Goal: Answer question/provide support

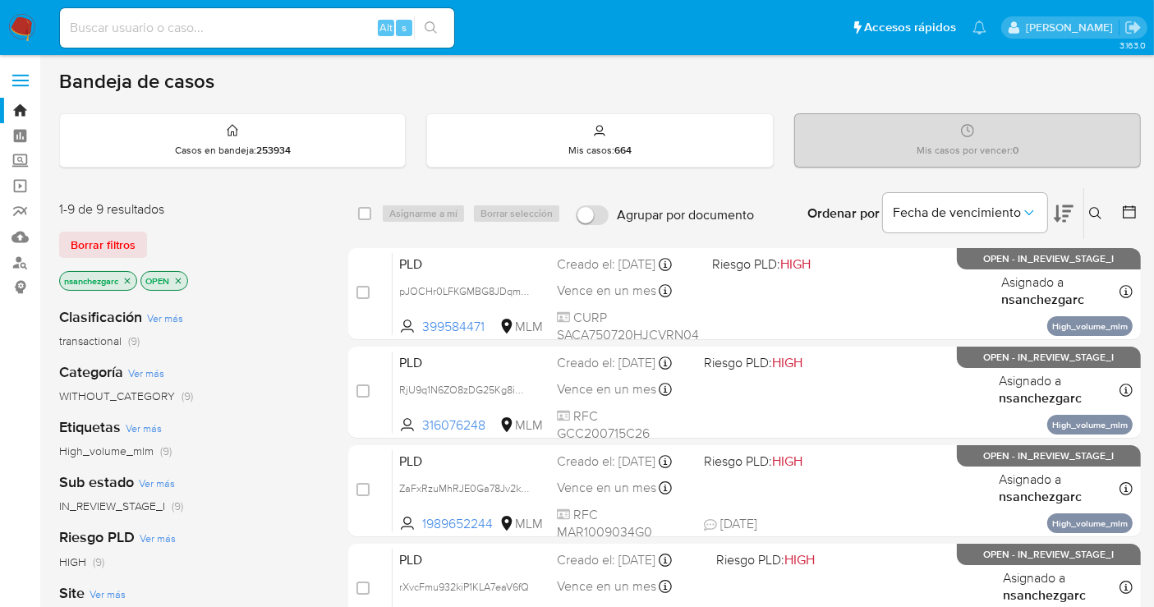
click at [128, 278] on icon "close-filter" at bounding box center [128, 281] width 6 height 6
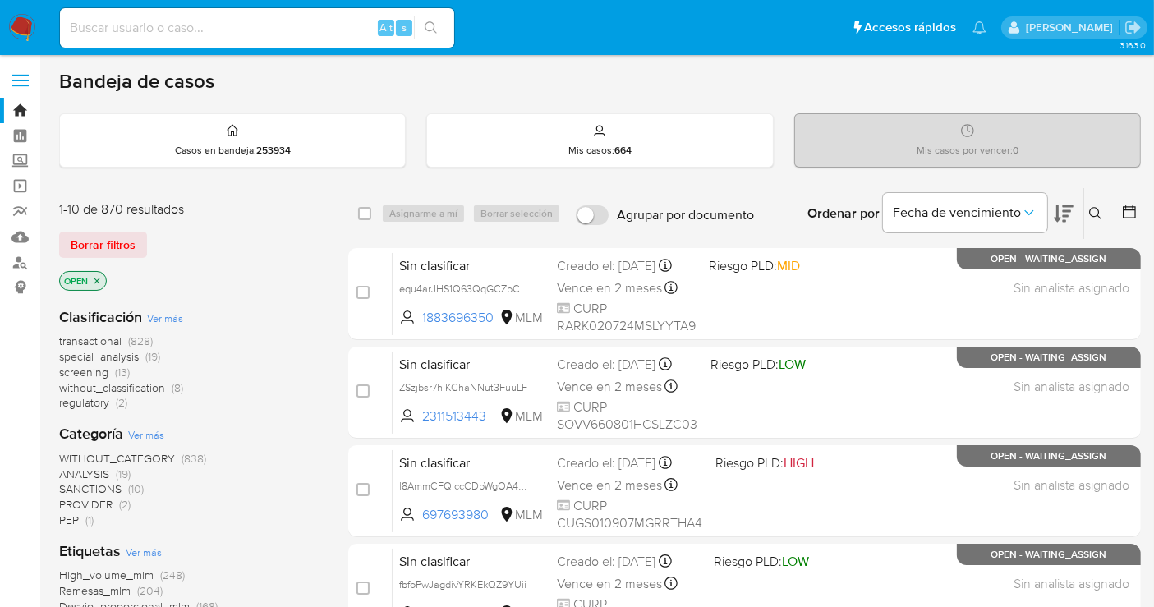
click at [150, 388] on span "without_classification" at bounding box center [112, 387] width 106 height 16
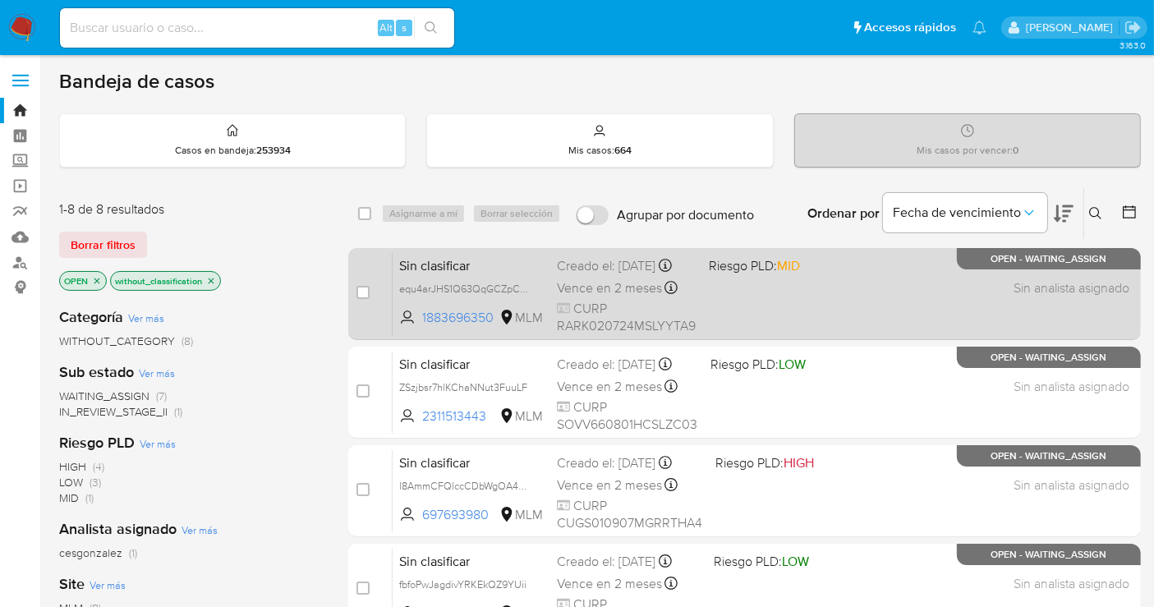
click at [590, 275] on div "Creado el: 09/10/2025 Creado el: 09/10/2025 19:45:37" at bounding box center [626, 266] width 139 height 18
click at [523, 296] on span "equ4arJHS1Q63QqGCZpCNiv0" at bounding box center [470, 287] width 142 height 18
drag, startPoint x: 497, startPoint y: 323, endPoint x: 409, endPoint y: 322, distance: 87.9
click at [409, 322] on span "1883696350 MLM" at bounding box center [471, 318] width 145 height 18
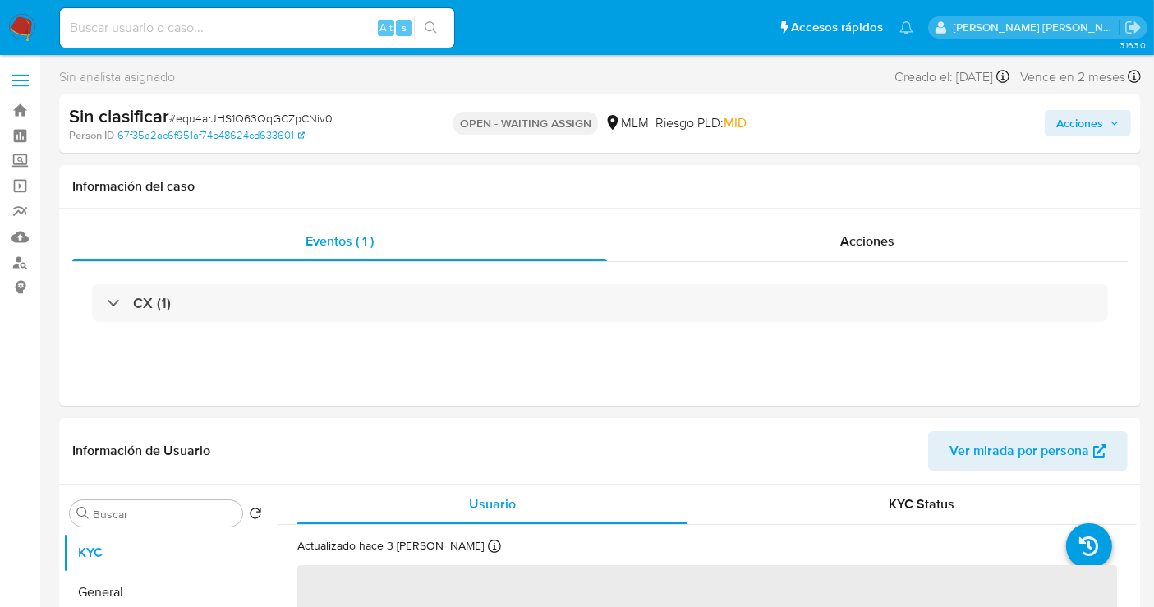
select select "10"
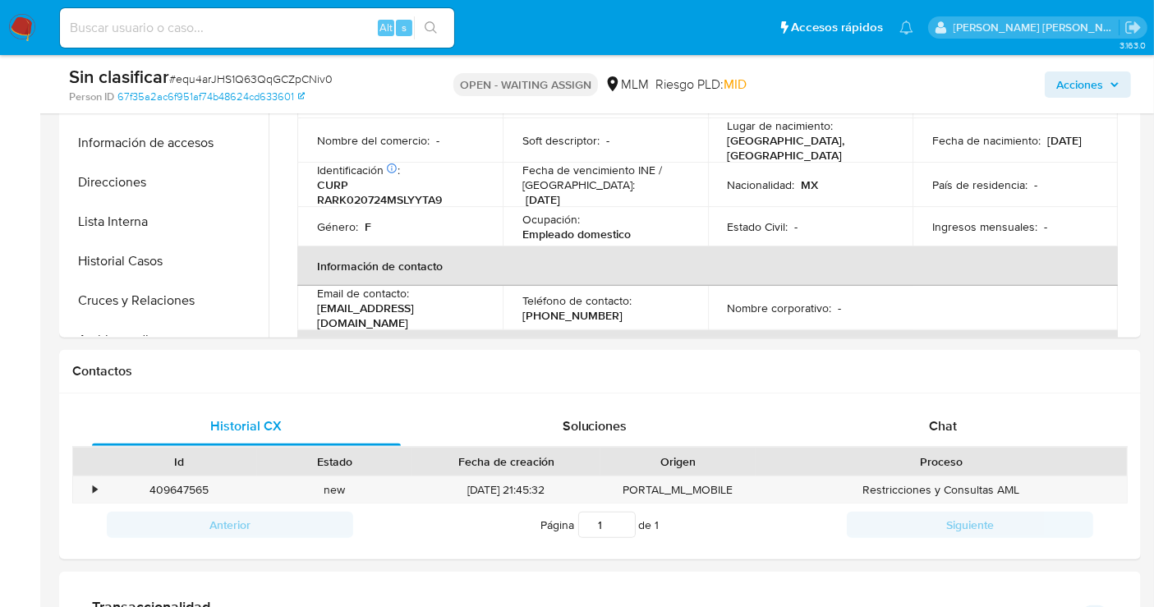
scroll to position [485, 0]
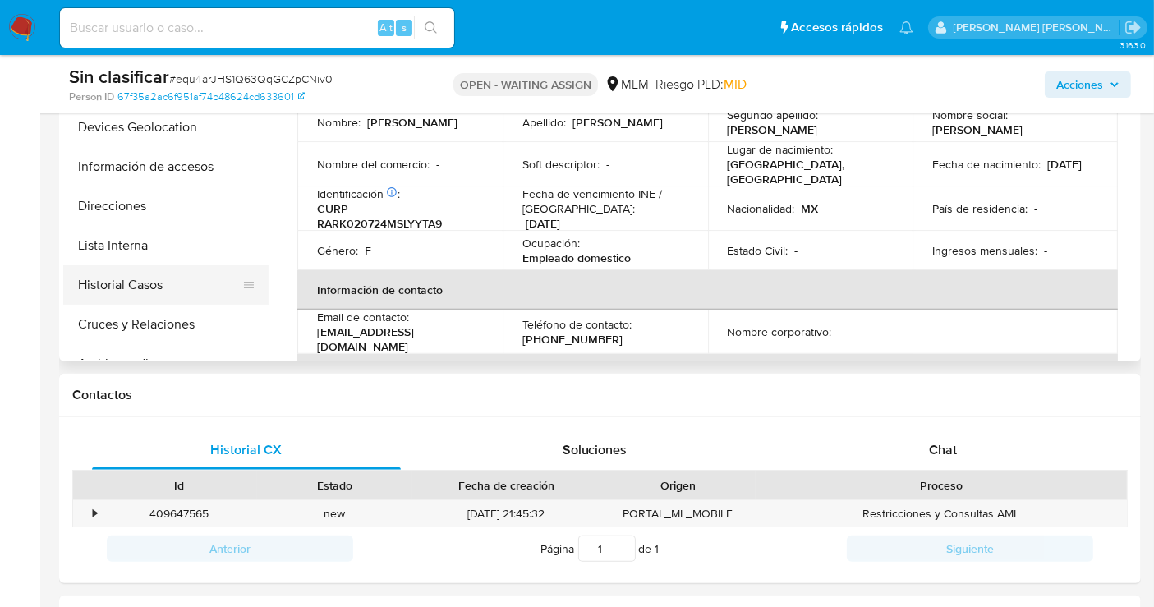
click at [187, 285] on button "Historial Casos" at bounding box center [159, 284] width 192 height 39
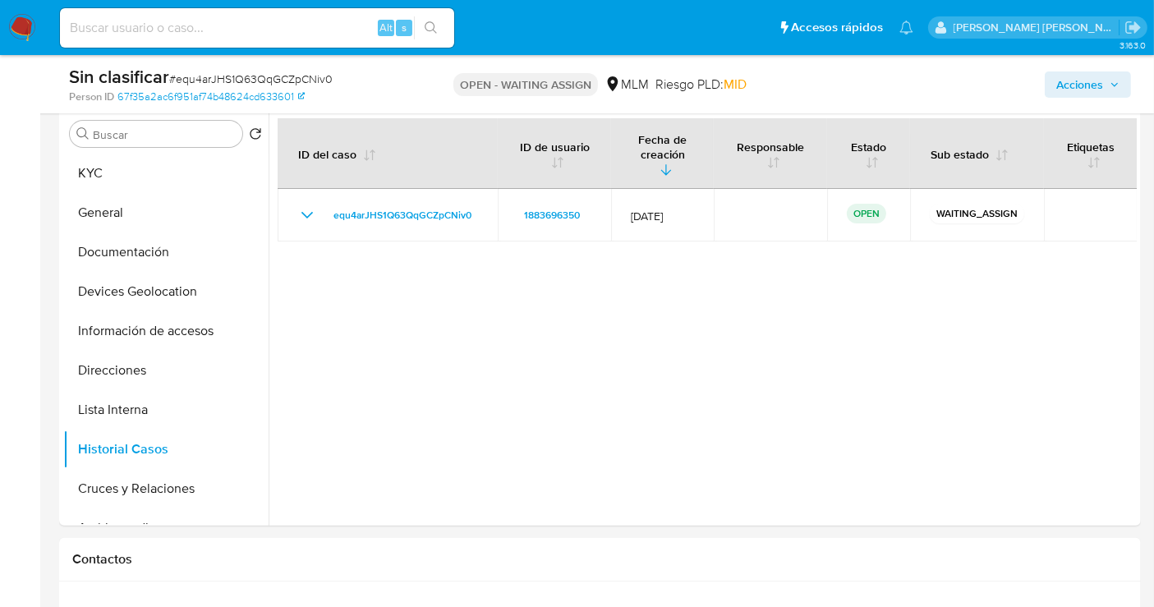
scroll to position [284, 0]
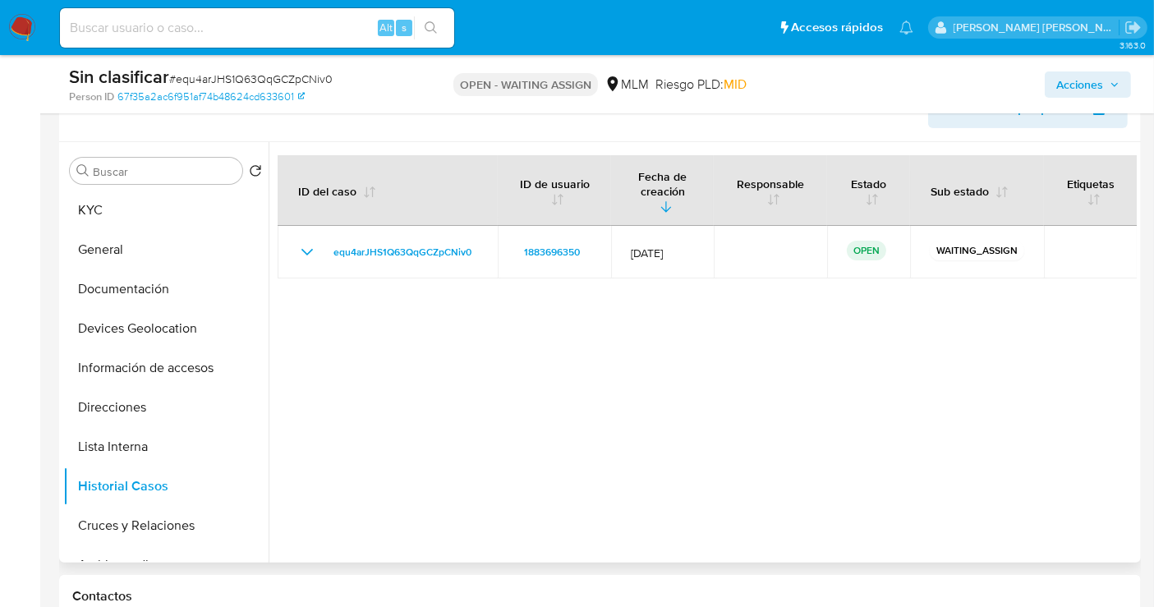
drag, startPoint x: 260, startPoint y: 291, endPoint x: 263, endPoint y: 354, distance: 63.3
click at [258, 381] on ul "KYC General Documentación Devices Geolocation Información de accesos Direccione…" at bounding box center [165, 375] width 205 height 370
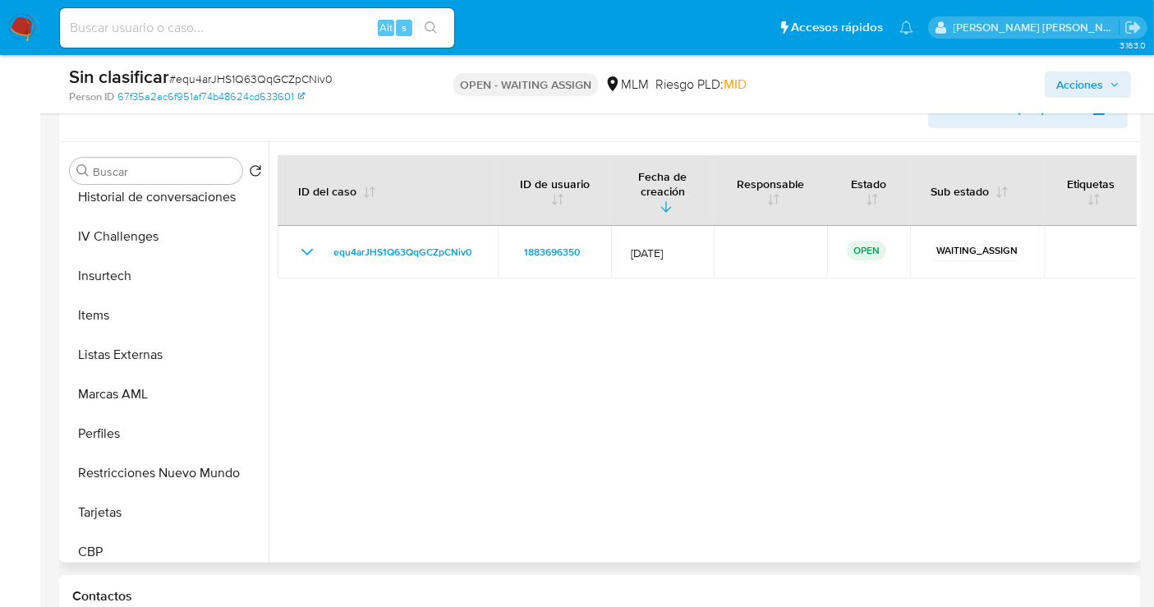
scroll to position [788, 0]
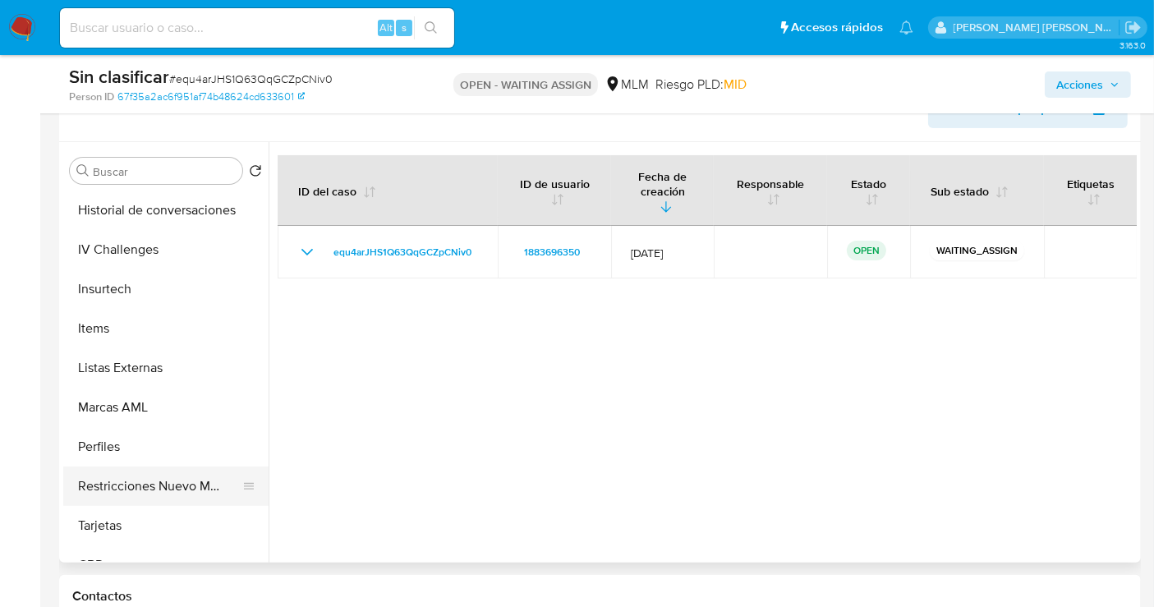
click at [222, 484] on button "Restricciones Nuevo Mundo" at bounding box center [159, 485] width 192 height 39
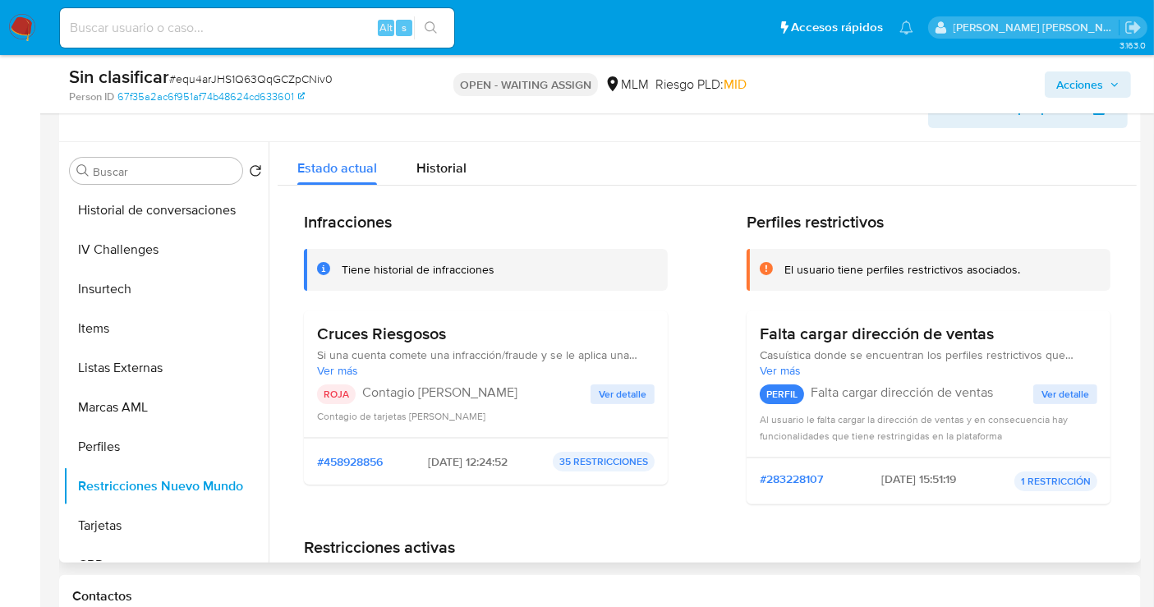
click at [631, 388] on span "Ver detalle" at bounding box center [623, 394] width 48 height 16
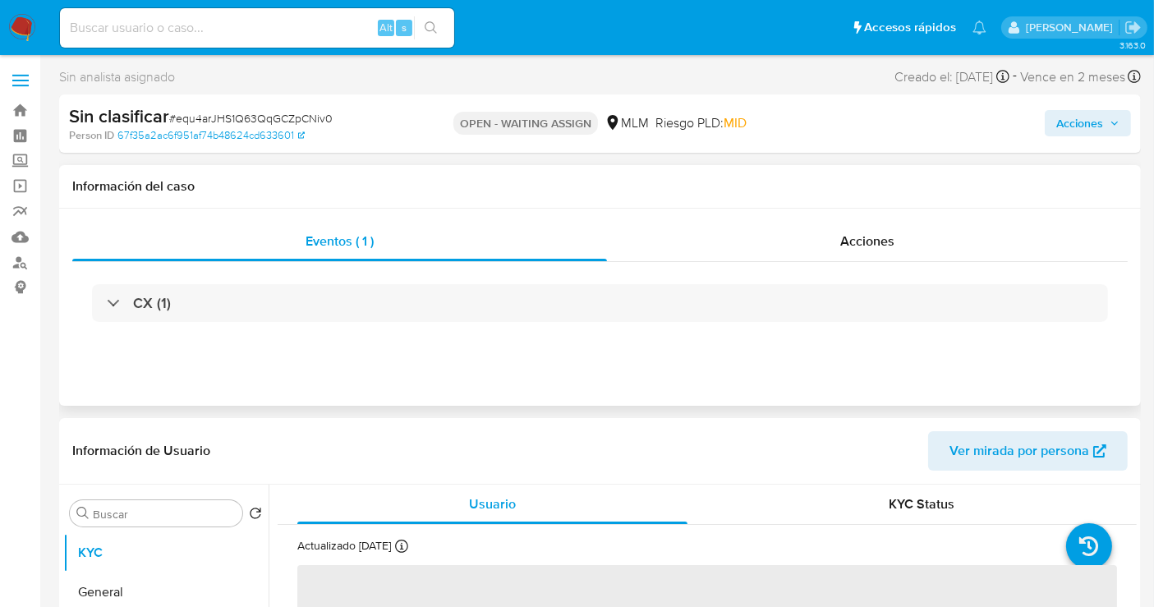
select select "10"
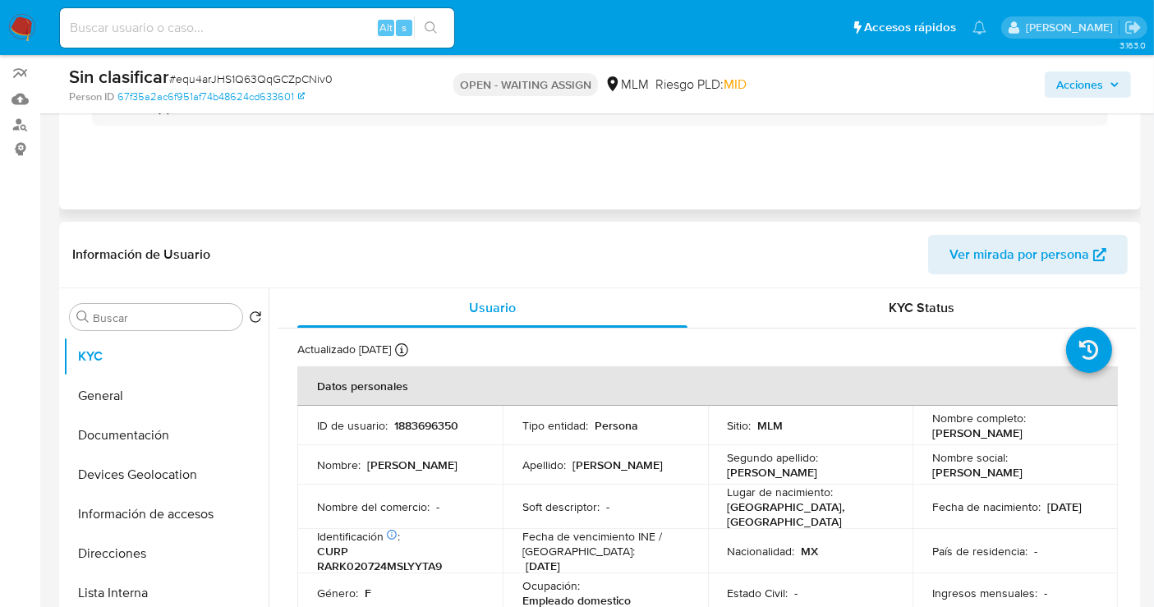
scroll to position [136, 0]
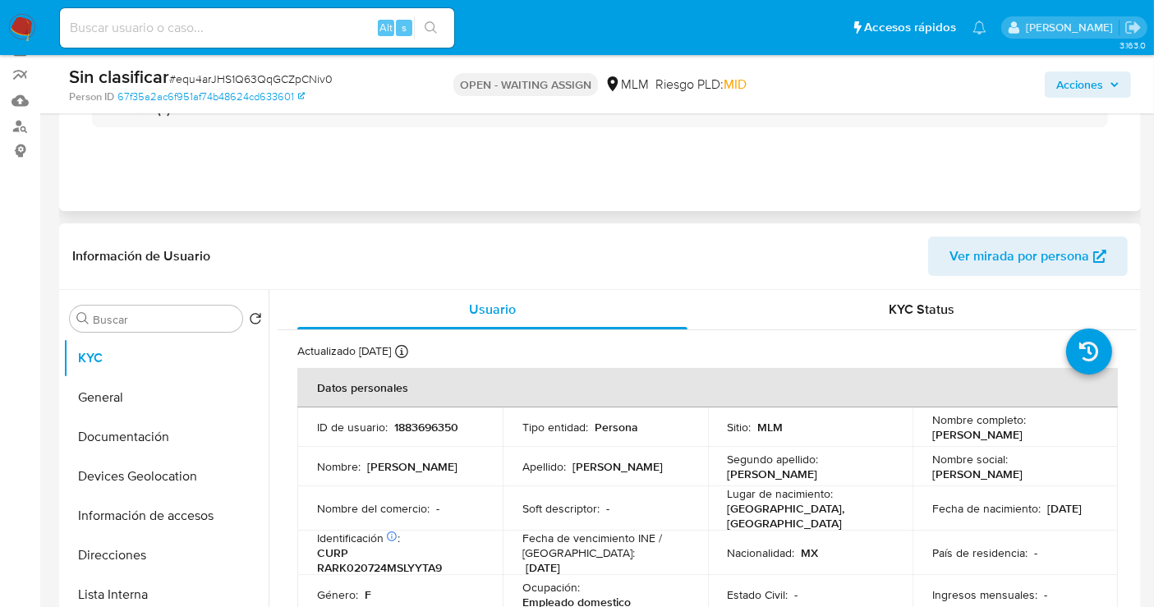
click at [415, 427] on p "1883696350" at bounding box center [426, 427] width 64 height 15
copy p "1883696350"
